Goal: Check status: Check status

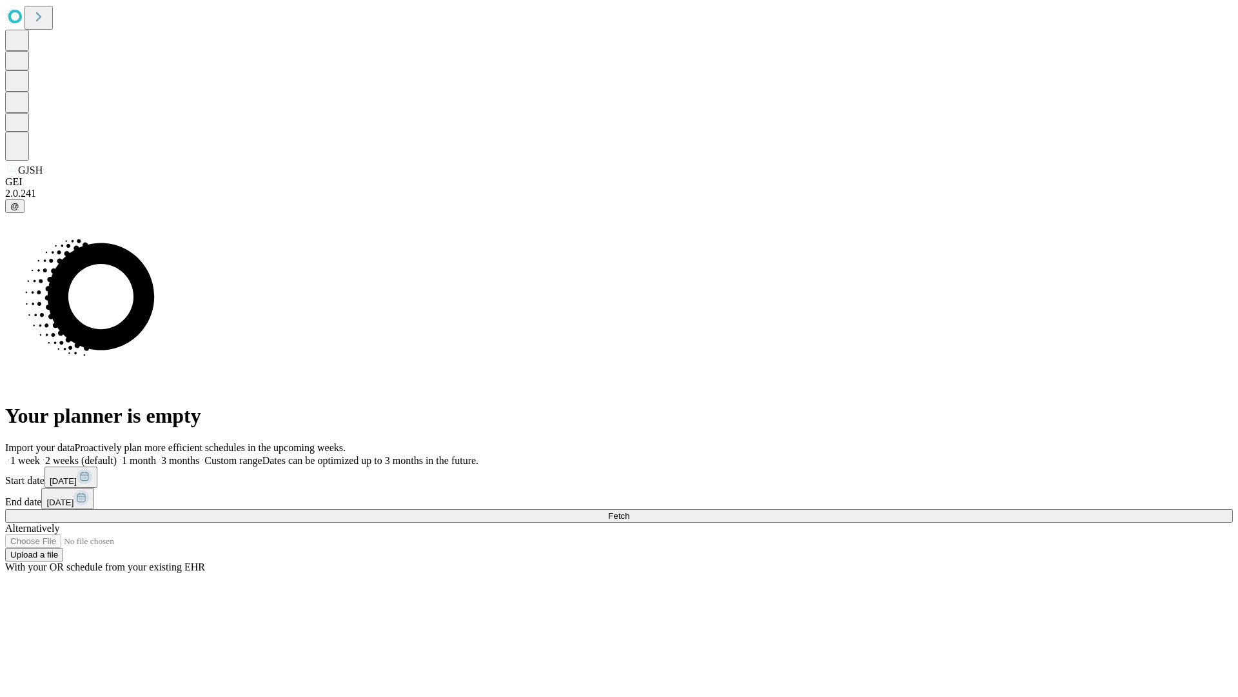
click at [629, 511] on span "Fetch" at bounding box center [618, 516] width 21 height 10
